Goal: Task Accomplishment & Management: Use online tool/utility

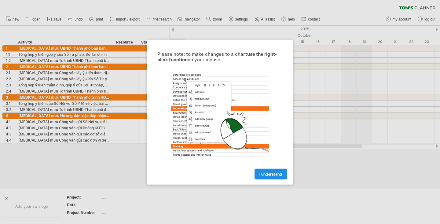
click at [279, 172] on span "I understand" at bounding box center [271, 173] width 23 height 5
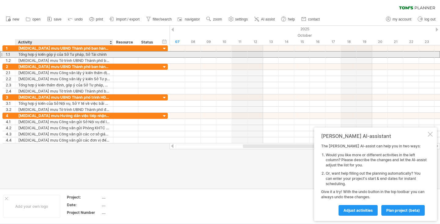
click at [102, 55] on div "Tổng hợp ý kiến góp ý của Sở Tư pháp, Sở Tài chính" at bounding box center [64, 54] width 92 height 6
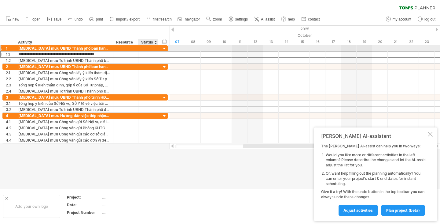
click at [164, 48] on div at bounding box center [165, 49] width 6 height 6
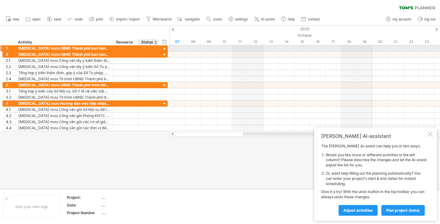
click at [164, 48] on div at bounding box center [165, 49] width 6 height 6
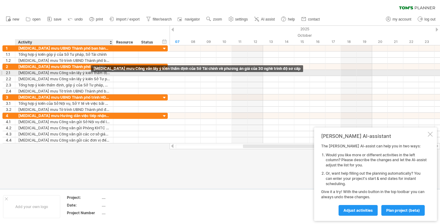
click at [89, 71] on div "[MEDICAL_DATA] mưu Công văn lấy ý kiến thẩm định của Sở Tài chính về phương án …" at bounding box center [64, 73] width 92 height 6
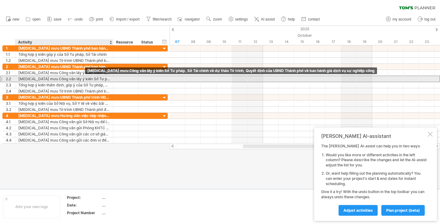
click at [83, 78] on div "[MEDICAL_DATA] mưu Công văn lấy ý kiến Sở Tư pháp, Sở Tài chính về dự thảo Tờ t…" at bounding box center [64, 79] width 92 height 6
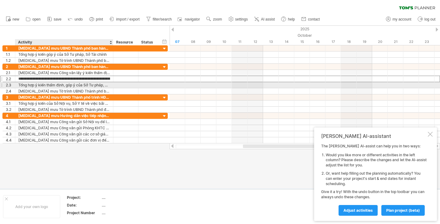
click at [81, 86] on div "Tổng hợp ý kiến thẩm định, góp ý của Sở Tư pháp, Sở Tài chính về dự thảo Tờ trì…" at bounding box center [64, 85] width 92 height 6
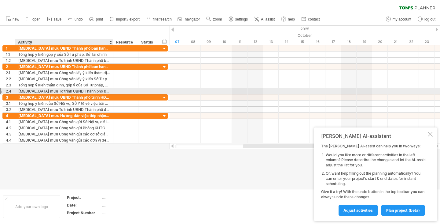
click at [81, 91] on div "[MEDICAL_DATA] mưu Tờ trình UBND Thành phố ban hành Quyết định về phương án dịc…" at bounding box center [64, 91] width 92 height 6
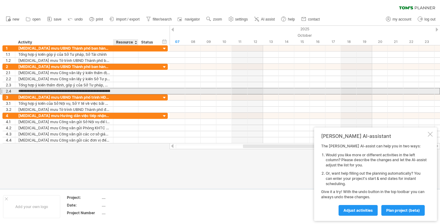
click at [127, 89] on div at bounding box center [125, 91] width 19 height 6
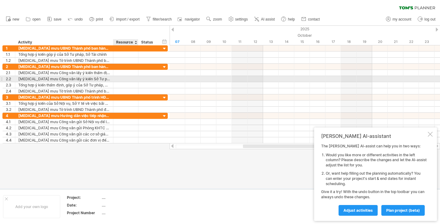
click at [126, 81] on div at bounding box center [125, 79] width 19 height 6
click at [147, 79] on div at bounding box center [148, 79] width 13 height 6
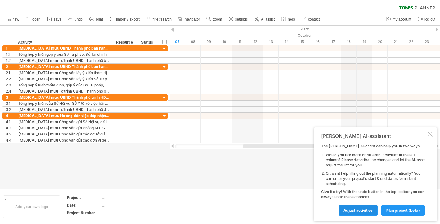
click at [363, 210] on span "Adjust activities" at bounding box center [358, 210] width 29 height 5
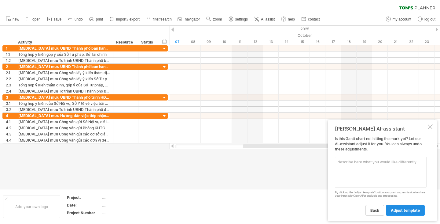
click at [407, 214] on link "adjust template" at bounding box center [405, 210] width 39 height 11
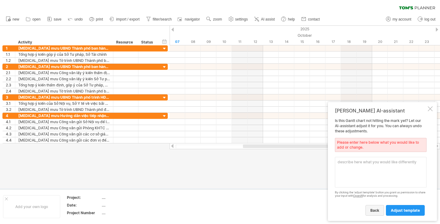
click at [379, 210] on span "back" at bounding box center [375, 210] width 9 height 5
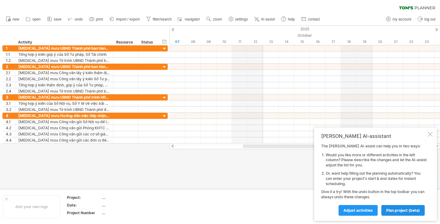
click at [390, 213] on link "plan project (beta)" at bounding box center [403, 210] width 43 height 11
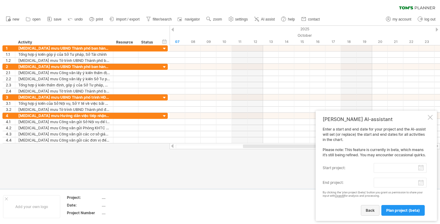
click at [372, 211] on span "back" at bounding box center [370, 210] width 9 height 5
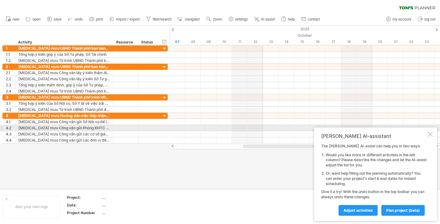
click at [432, 129] on div "[PERSON_NAME] AI-assistant The [PERSON_NAME] AI-assist can help you in two ways…" at bounding box center [375, 173] width 123 height 93
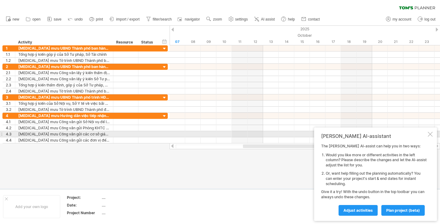
click at [431, 134] on div at bounding box center [430, 133] width 5 height 5
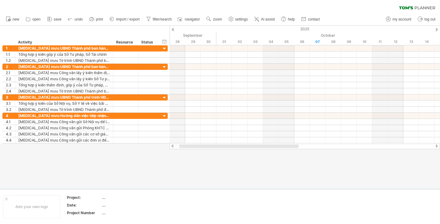
drag, startPoint x: 257, startPoint y: 146, endPoint x: 193, endPoint y: 153, distance: 64.3
click at [193, 153] on div "Trying to reach [DOMAIN_NAME] Connected again... 0% clear filter new 1" at bounding box center [220, 112] width 440 height 224
click at [125, 41] on div "Resource" at bounding box center [125, 42] width 19 height 6
click at [149, 43] on div "Status" at bounding box center [147, 42] width 13 height 6
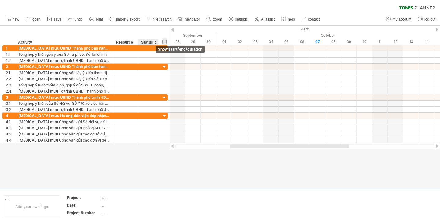
click at [165, 42] on div "hide start/end/duration show start/end/duration" at bounding box center [165, 41] width 6 height 6
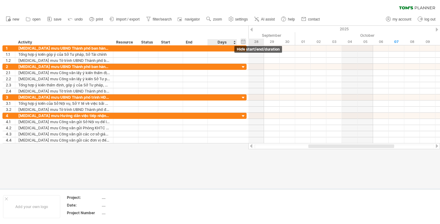
click at [243, 41] on div "hide start/end/duration show start/end/duration" at bounding box center [244, 41] width 6 height 6
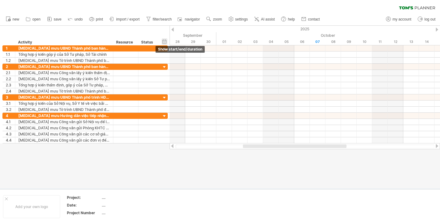
click at [165, 41] on div "hide start/end/duration show start/end/duration" at bounding box center [165, 41] width 6 height 6
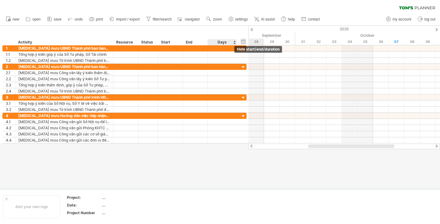
click at [244, 41] on div "hide start/end/duration show start/end/duration" at bounding box center [244, 41] width 6 height 6
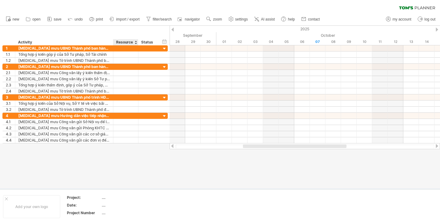
click at [130, 41] on div "Resource" at bounding box center [125, 42] width 19 height 6
click at [136, 43] on div at bounding box center [136, 42] width 2 height 6
click at [121, 43] on div "Resource" at bounding box center [125, 42] width 19 height 6
click at [50, 43] on div "Activity" at bounding box center [64, 42] width 92 height 6
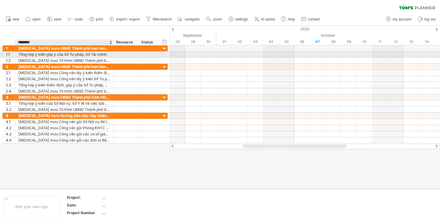
click at [47, 52] on div "Tổng hợp ý kiến góp ý của Sở Tư pháp, Sở Tài chính" at bounding box center [64, 54] width 92 height 6
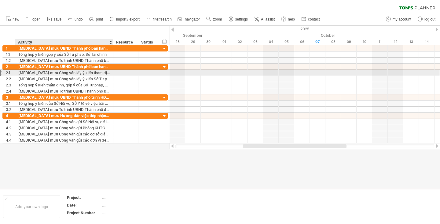
click at [45, 73] on div "[MEDICAL_DATA] mưu Công văn lấy ý kiến thẩm định của Sở Tài chính về phương án …" at bounding box center [64, 73] width 92 height 6
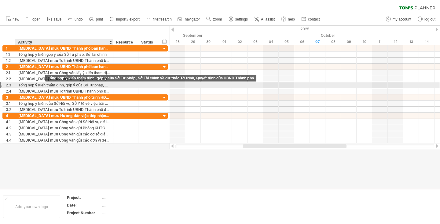
click at [46, 84] on div "Tổng hợp ý kiến thẩm định, góp ý của Sở Tư pháp, Sở Tài chính về dự thảo Tờ trì…" at bounding box center [64, 85] width 92 height 6
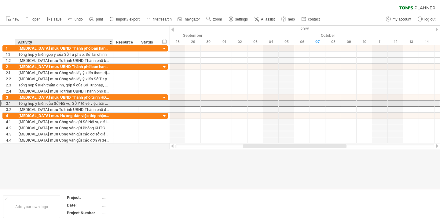
click at [50, 105] on div "Tổng hợp ý kiến của Sở Nội vụ, Sở Y tế về việc bãi bỏ danh mục dịch vụ sự nghiệ…" at bounding box center [64, 103] width 92 height 6
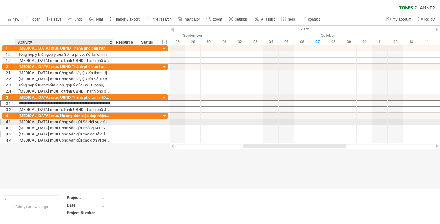
click at [50, 131] on div "[MEDICAL_DATA] mưu Công văn gửi các cơ sở giáo dục nghề nghiệp để báo cáo trực …" at bounding box center [64, 134] width 92 height 6
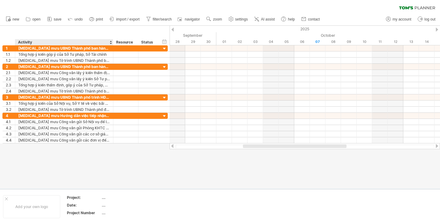
click at [54, 145] on div at bounding box center [220, 107] width 440 height 163
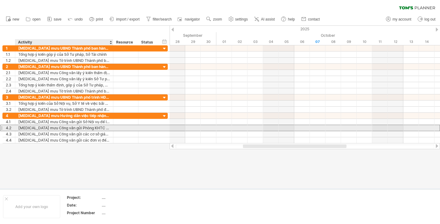
click at [57, 125] on div "[MEDICAL_DATA] mưu Công văn gửi Phòng KHTC Sở để [MEDICAL_DATA] mưu lãnh đạo Sở…" at bounding box center [64, 128] width 92 height 6
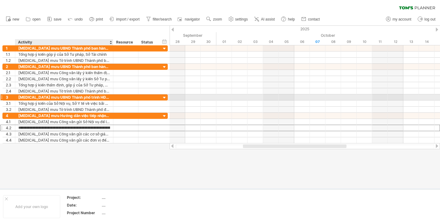
click at [56, 99] on div "[MEDICAL_DATA] mưu UBND Thành phố trình HĐND Thành phố bãi bỏ Nghị quyết số 08/…" at bounding box center [64, 97] width 92 height 6
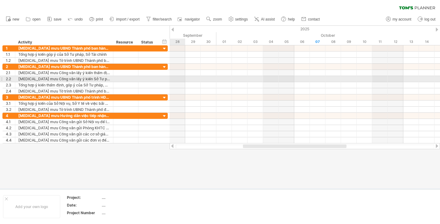
click at [179, 79] on div at bounding box center [305, 79] width 271 height 6
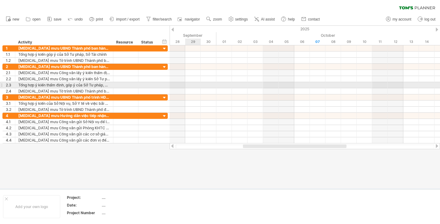
click at [190, 85] on div at bounding box center [305, 85] width 271 height 6
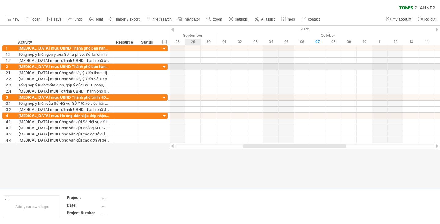
click at [191, 63] on div at bounding box center [305, 60] width 271 height 6
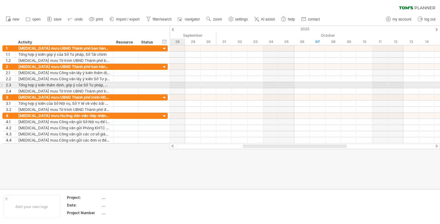
click at [180, 83] on div at bounding box center [305, 85] width 271 height 6
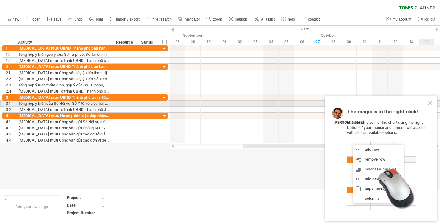
click at [431, 102] on div at bounding box center [430, 102] width 5 height 5
